Goal: Task Accomplishment & Management: Complete application form

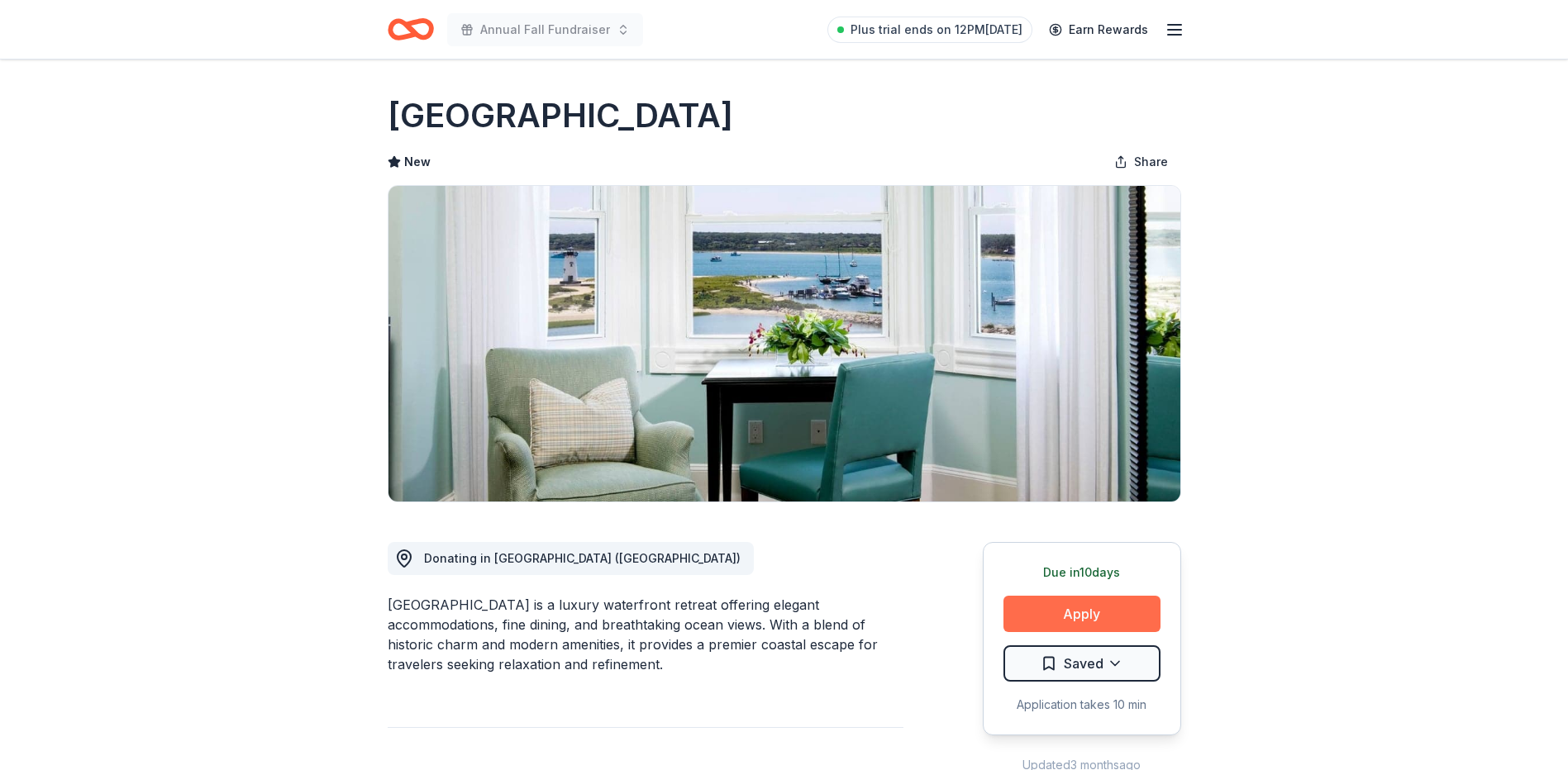
click at [1085, 601] on button "Apply" at bounding box center [1081, 614] width 157 height 36
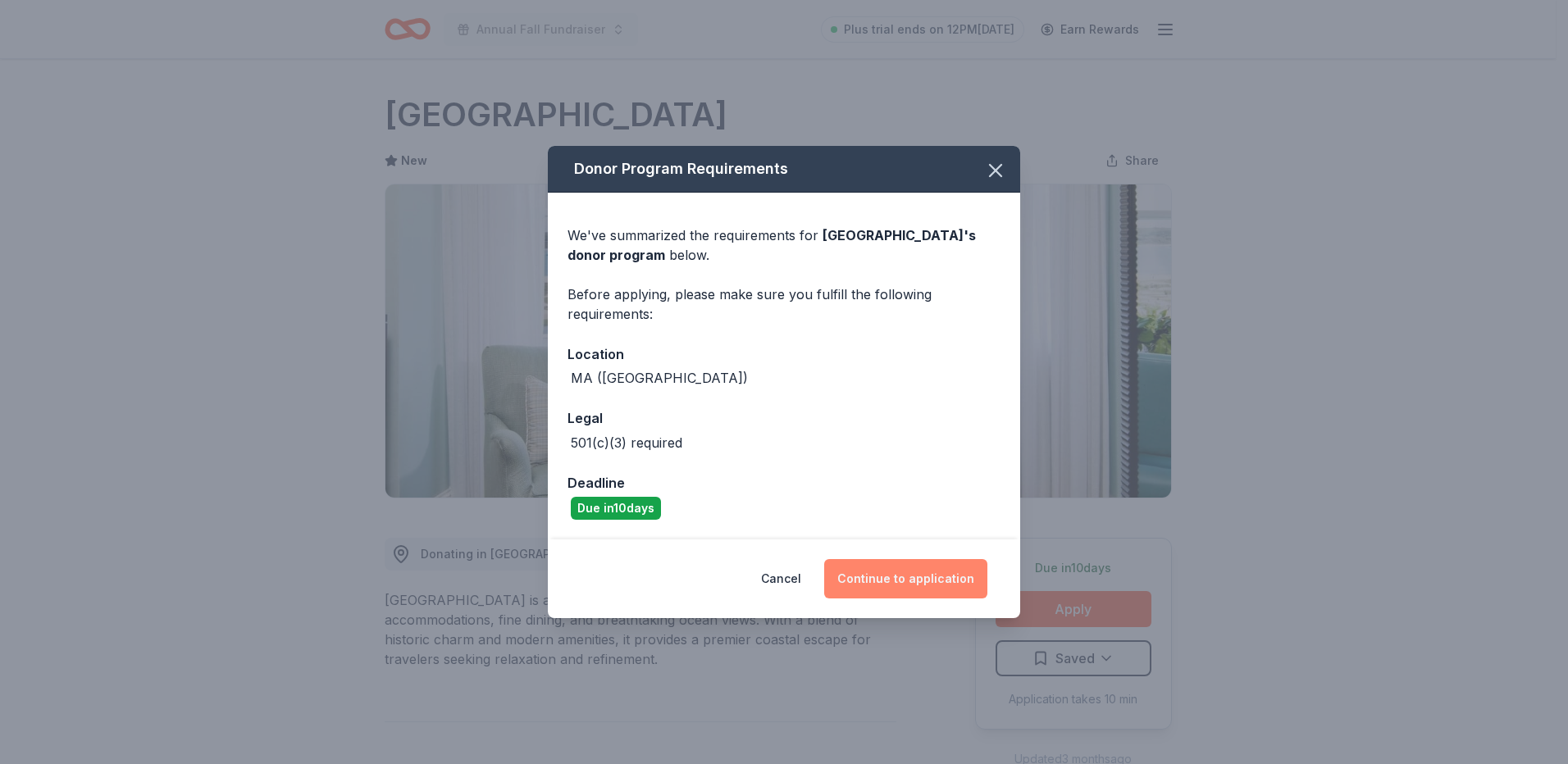
click at [904, 581] on button "Continue to application" at bounding box center [906, 579] width 163 height 40
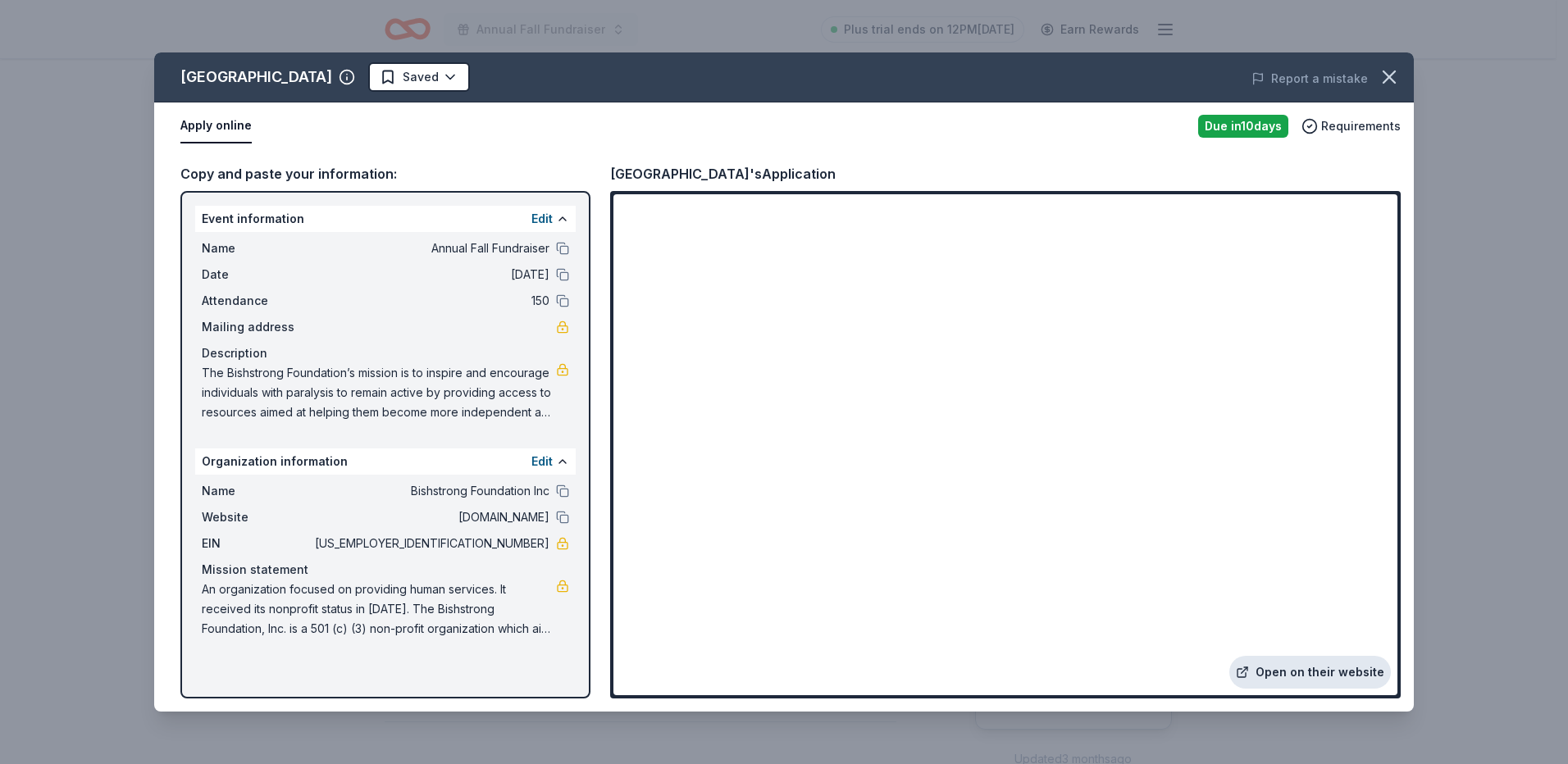
click at [1319, 668] on link "Open on their website" at bounding box center [1310, 672] width 162 height 33
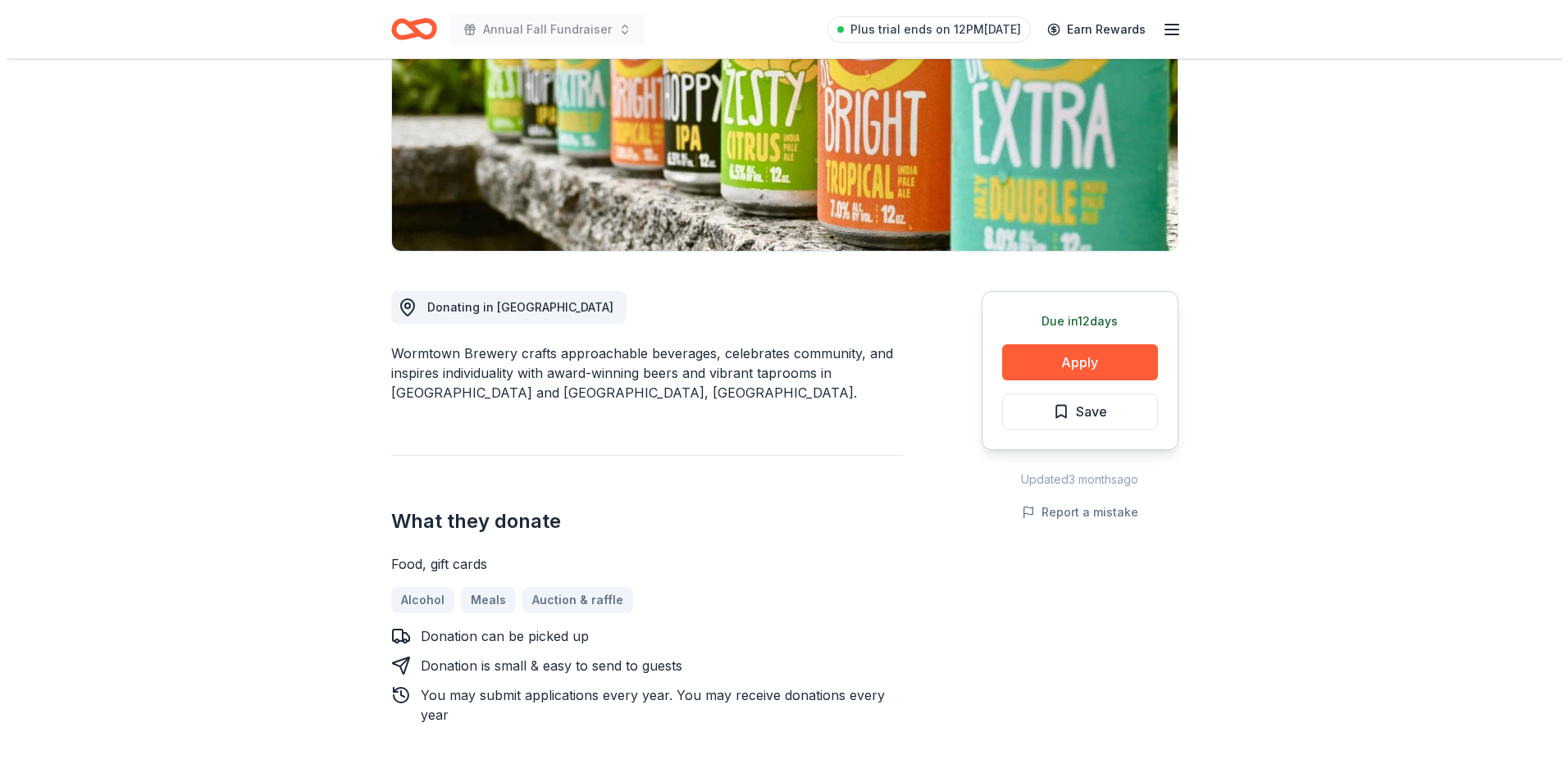
scroll to position [246, 0]
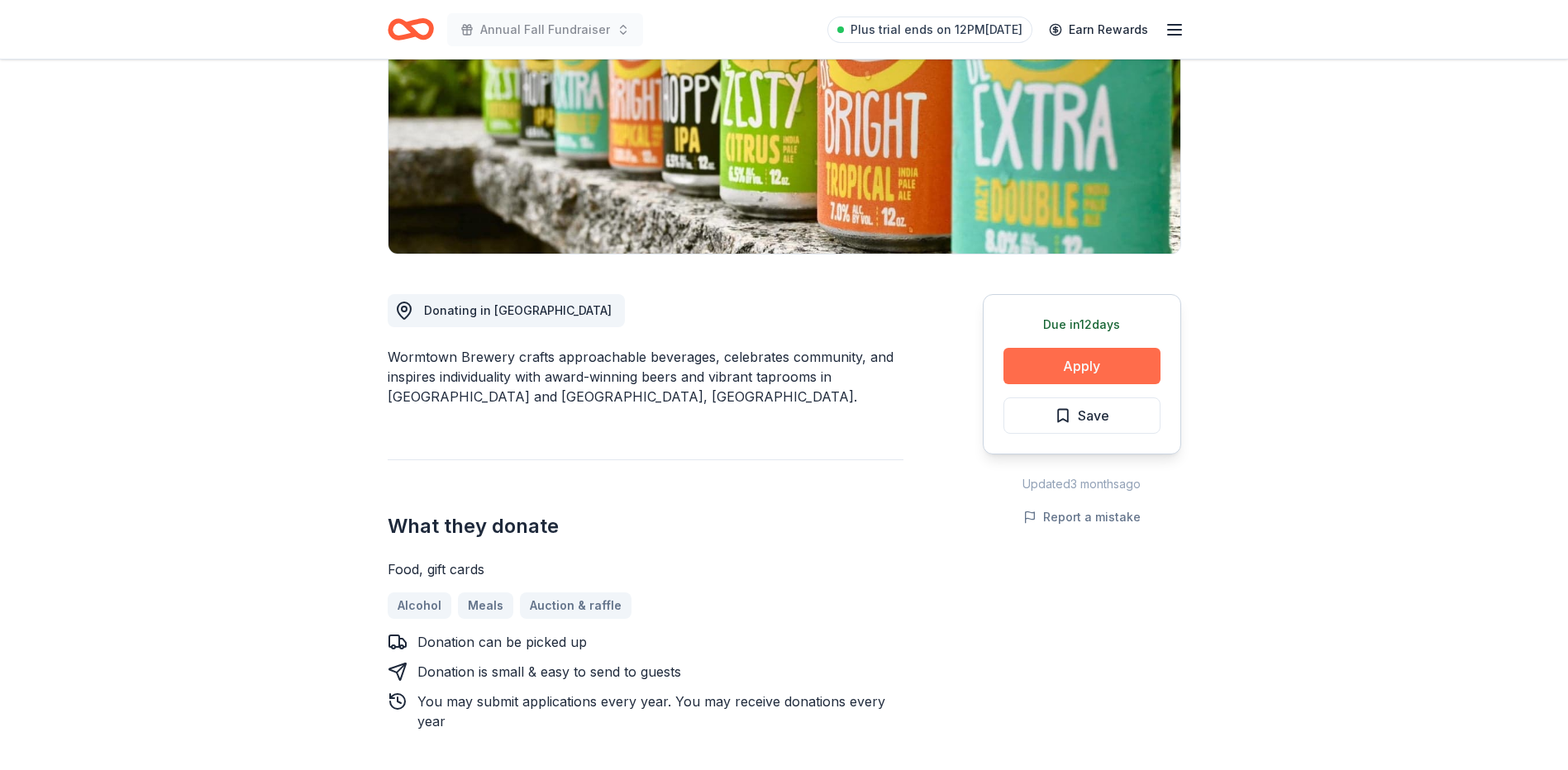
click at [1132, 361] on button "Apply" at bounding box center [1081, 366] width 157 height 36
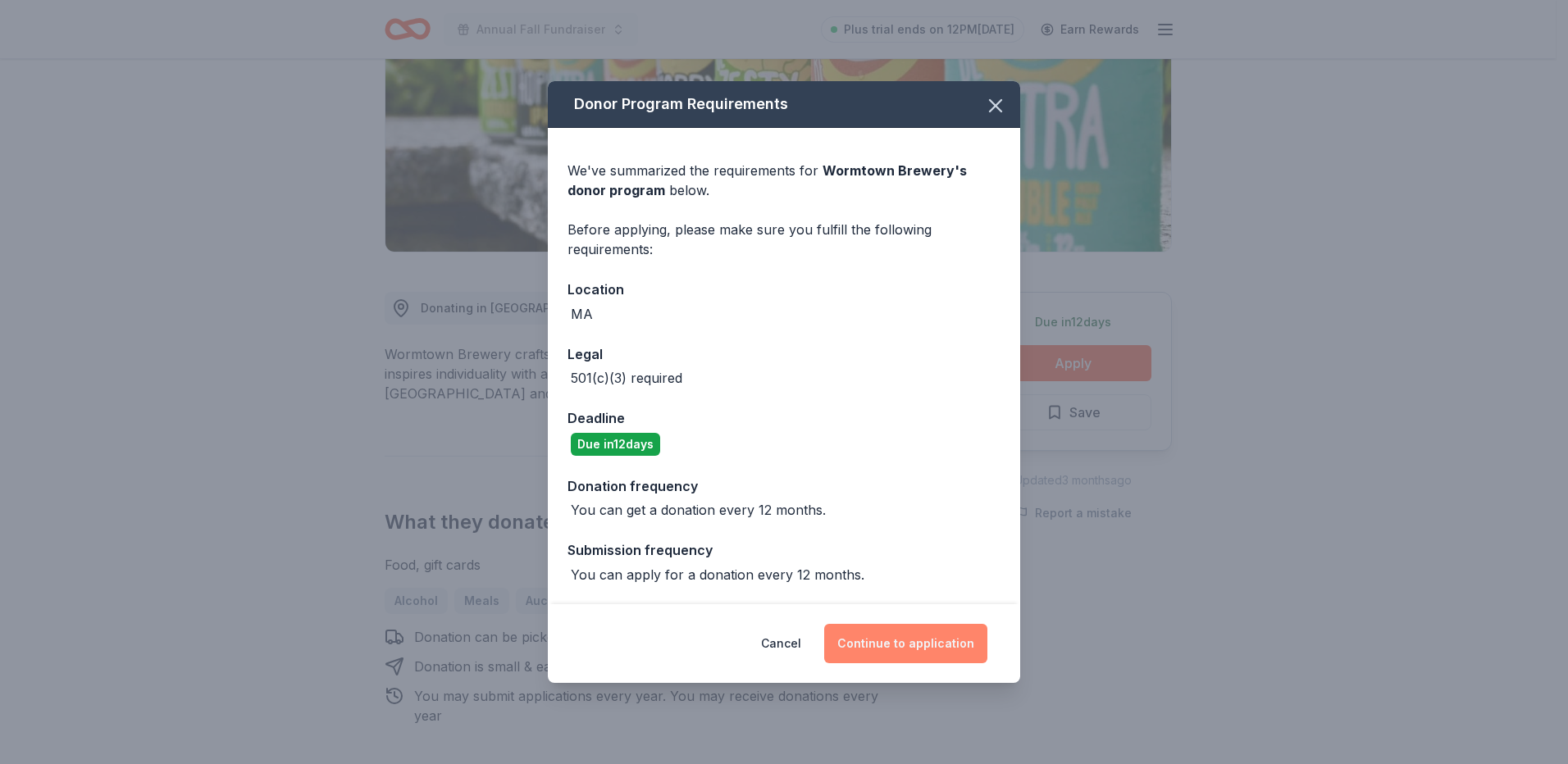
click at [902, 643] on button "Continue to application" at bounding box center [906, 644] width 163 height 40
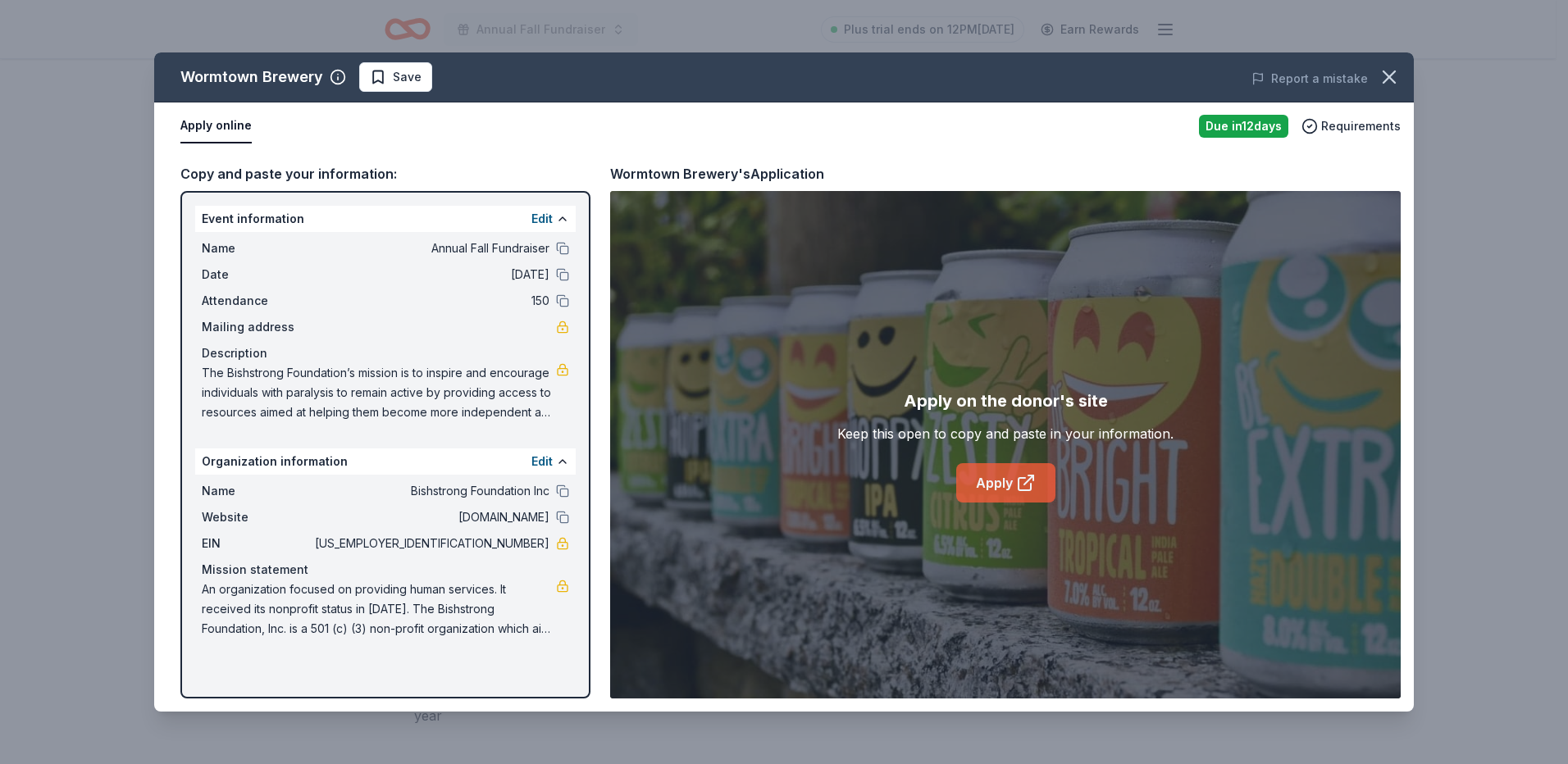
click at [1016, 480] on icon at bounding box center [1026, 482] width 20 height 20
